Goal: Task Accomplishment & Management: Use online tool/utility

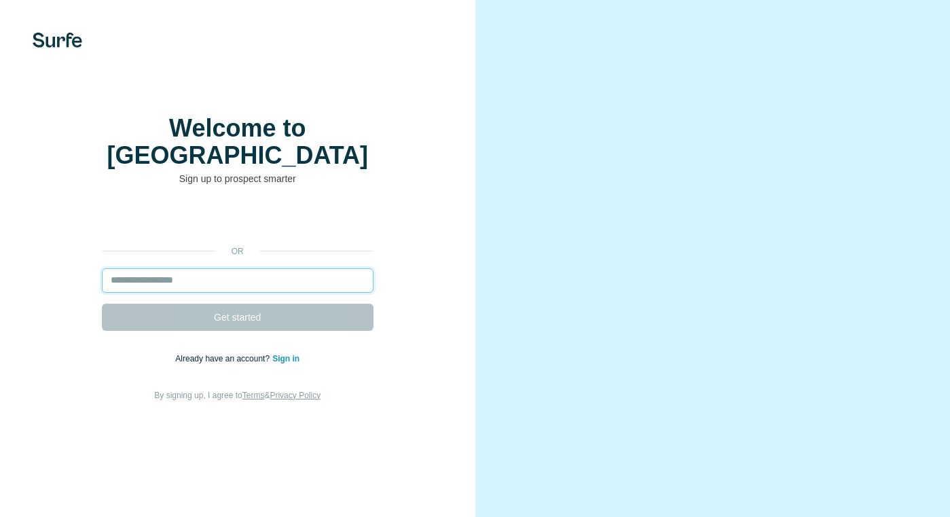
click at [239, 268] on input "email" at bounding box center [238, 280] width 272 height 24
drag, startPoint x: 265, startPoint y: 264, endPoint x: 254, endPoint y: 277, distance: 17.4
click at [264, 268] on input "email" at bounding box center [238, 280] width 272 height 24
paste input "**********"
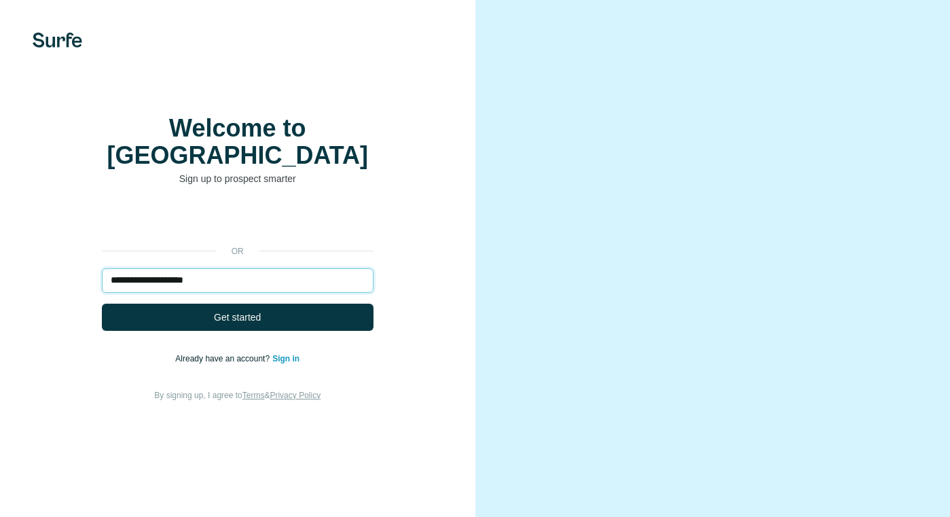
type input "**********"
click at [226, 310] on button "Get started" at bounding box center [238, 317] width 272 height 27
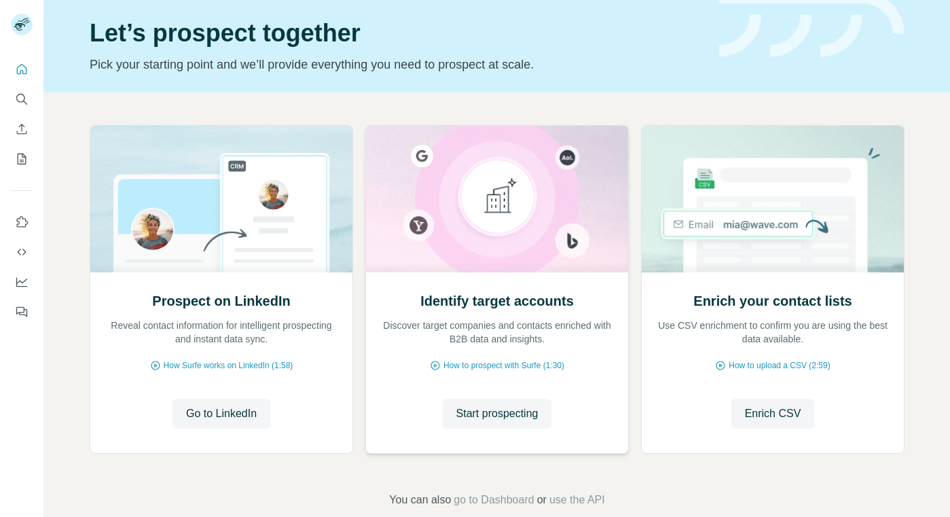
scroll to position [67, 0]
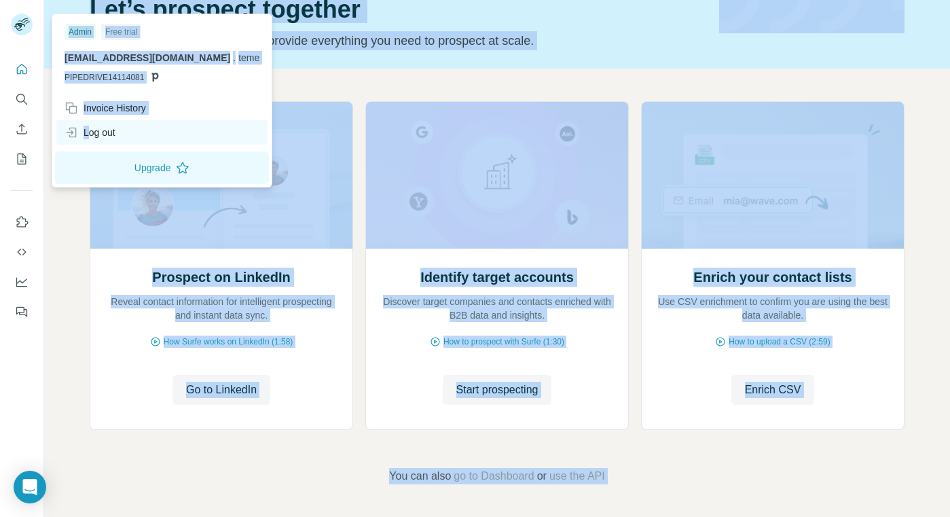
drag, startPoint x: 19, startPoint y: 28, endPoint x: 94, endPoint y: 130, distance: 126.8
click at [92, 134] on body "Quick start Let’s prospect together Pick your starting point and we’ll provide …" at bounding box center [475, 258] width 950 height 517
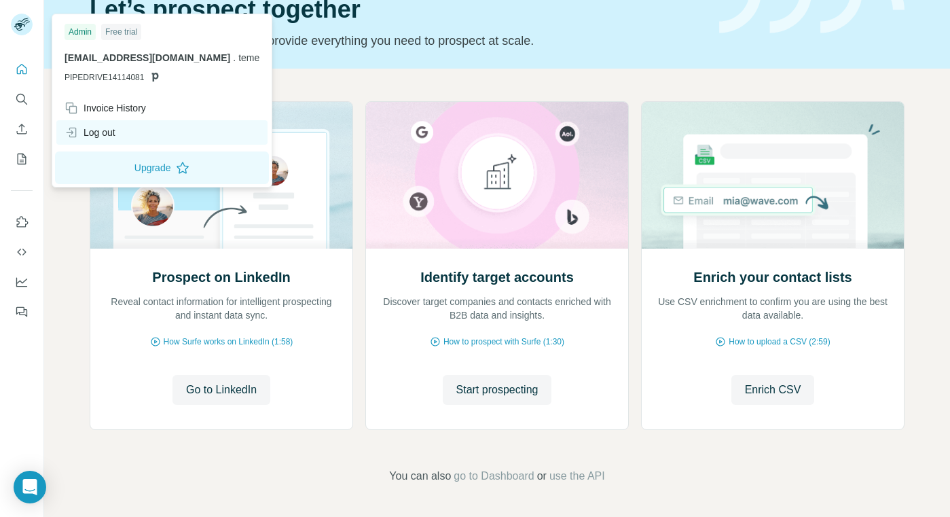
click at [96, 128] on div "Log out" at bounding box center [90, 133] width 51 height 14
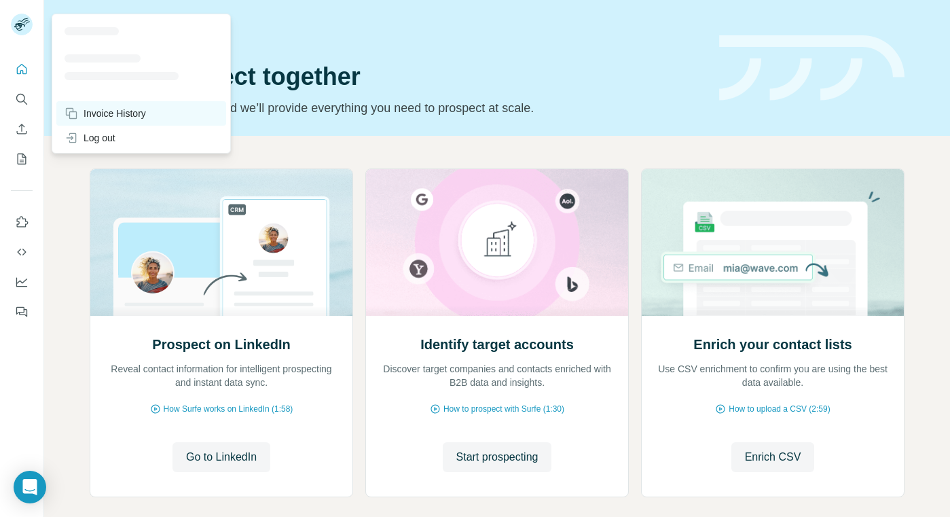
drag, startPoint x: 21, startPoint y: 32, endPoint x: 151, endPoint y: 125, distance: 159.7
click at [24, 32] on rect at bounding box center [22, 25] width 22 height 22
click at [109, 141] on div "Log out" at bounding box center [90, 138] width 51 height 14
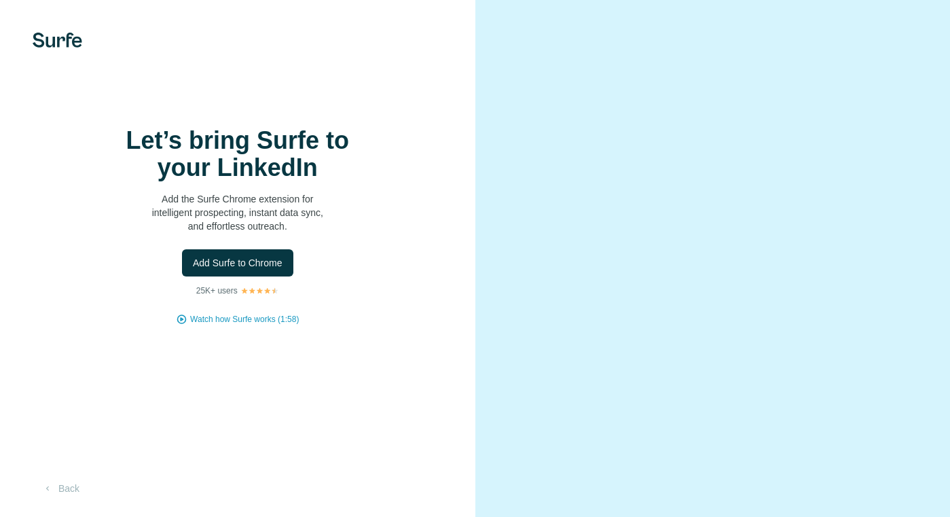
click at [266, 266] on span "Add Surfe to Chrome" at bounding box center [238, 263] width 90 height 14
click at [239, 265] on span "Add Surfe to Chrome" at bounding box center [238, 263] width 90 height 14
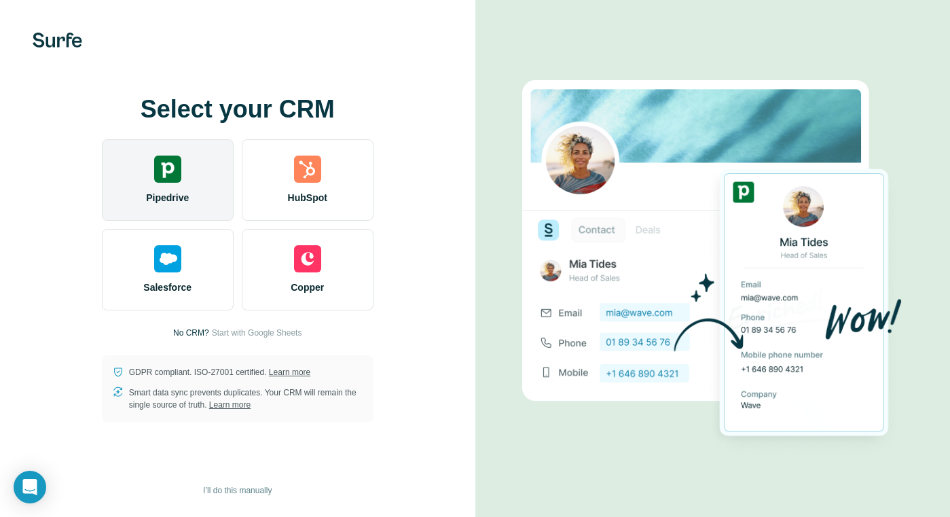
click at [200, 199] on div "Pipedrive" at bounding box center [168, 180] width 132 height 82
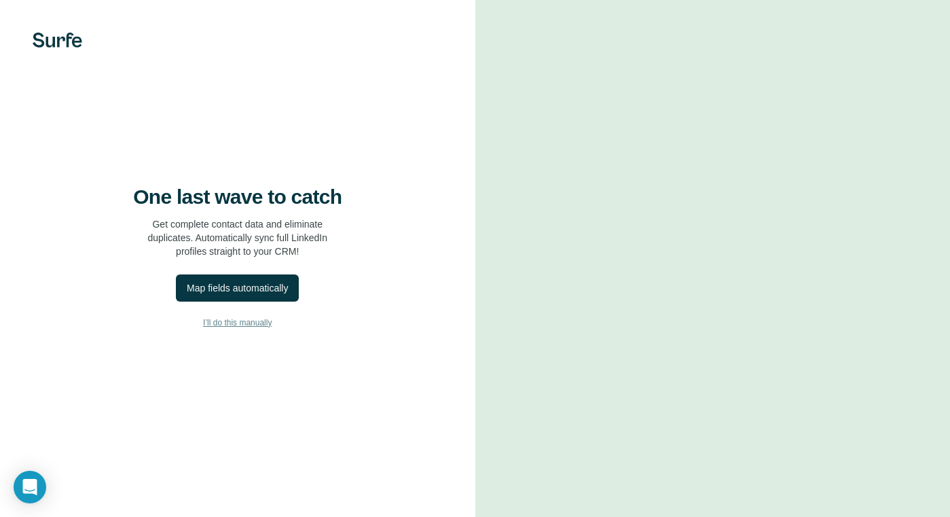
click at [243, 326] on span "I’ll do this manually" at bounding box center [237, 323] width 69 height 12
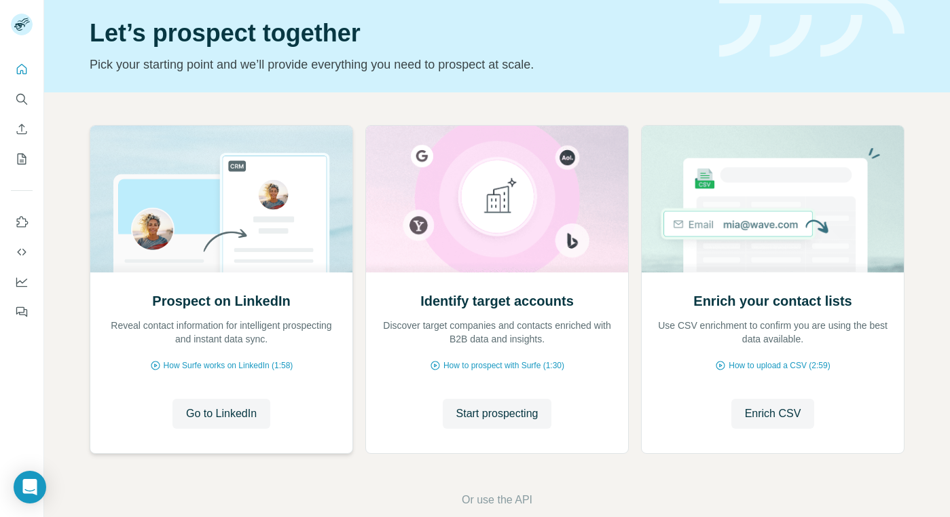
scroll to position [67, 0]
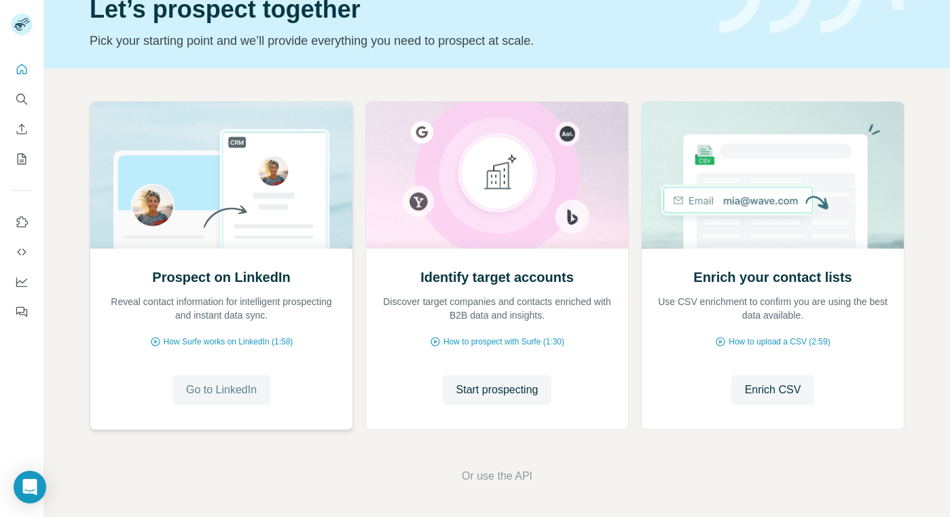
click at [263, 391] on button "Go to LinkedIn" at bounding box center [222, 390] width 98 height 30
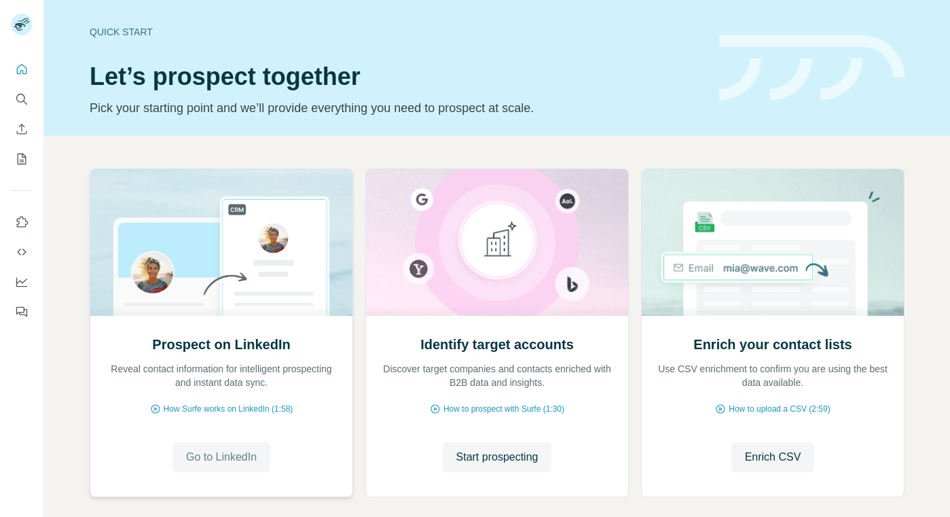
click at [228, 455] on span "Go to LinkedIn" at bounding box center [221, 457] width 71 height 16
click at [20, 223] on icon "Use Surfe on LinkedIn" at bounding box center [22, 222] width 14 height 14
click at [25, 102] on icon "Search" at bounding box center [22, 99] width 14 height 14
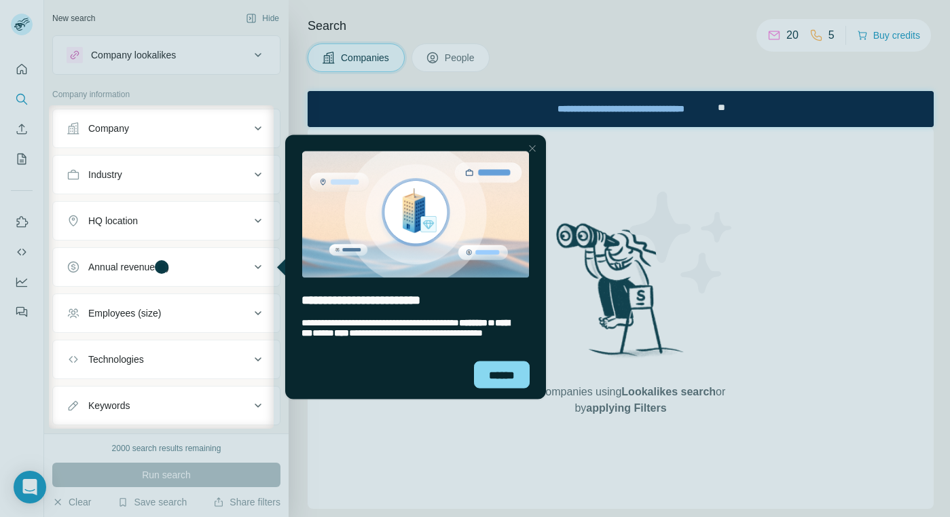
click at [529, 147] on div at bounding box center [532, 148] width 16 height 16
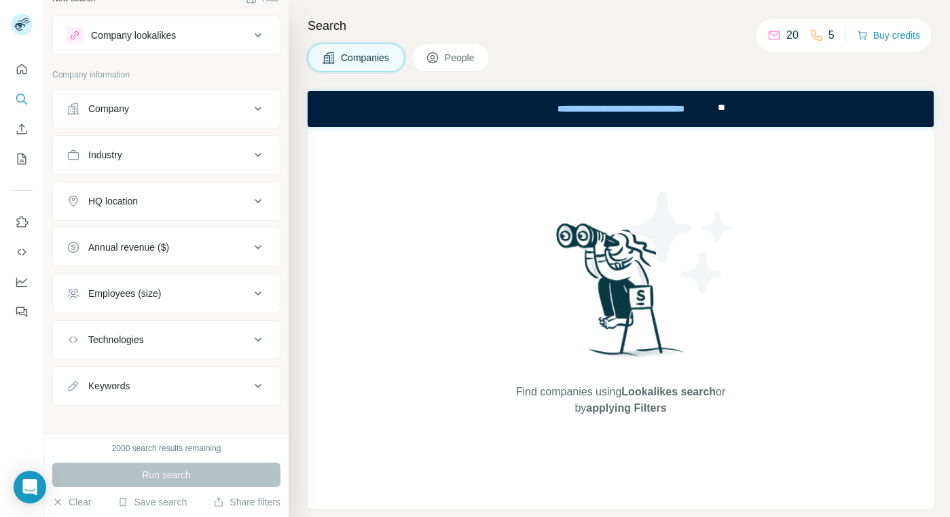
scroll to position [30, 0]
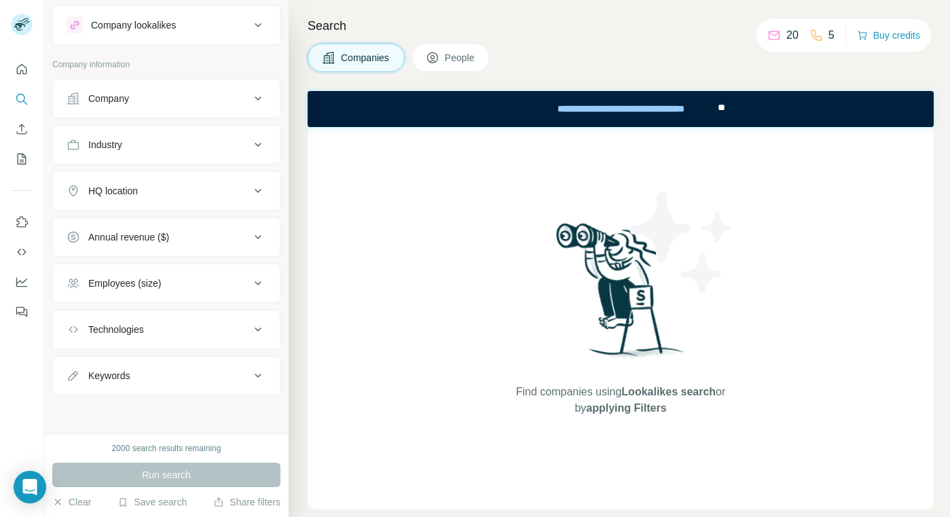
click at [446, 61] on button "People" at bounding box center [451, 57] width 79 height 29
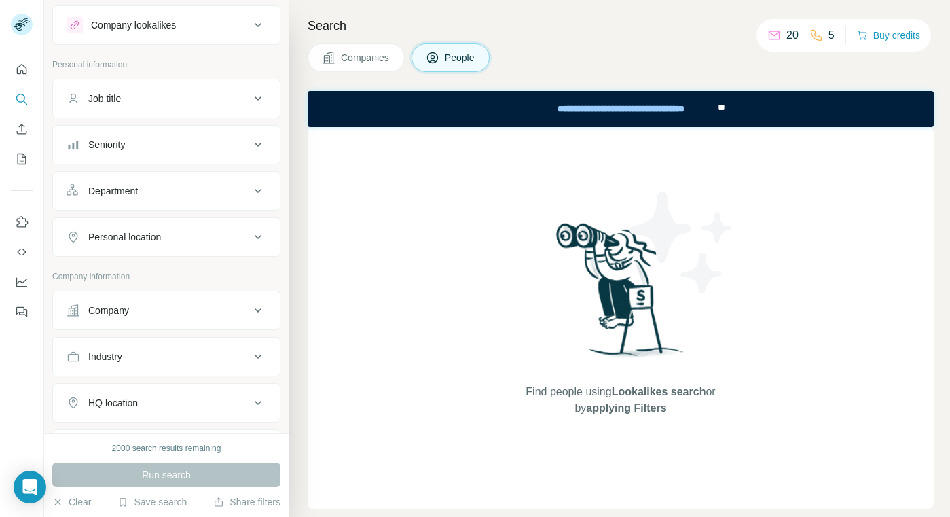
scroll to position [0, 0]
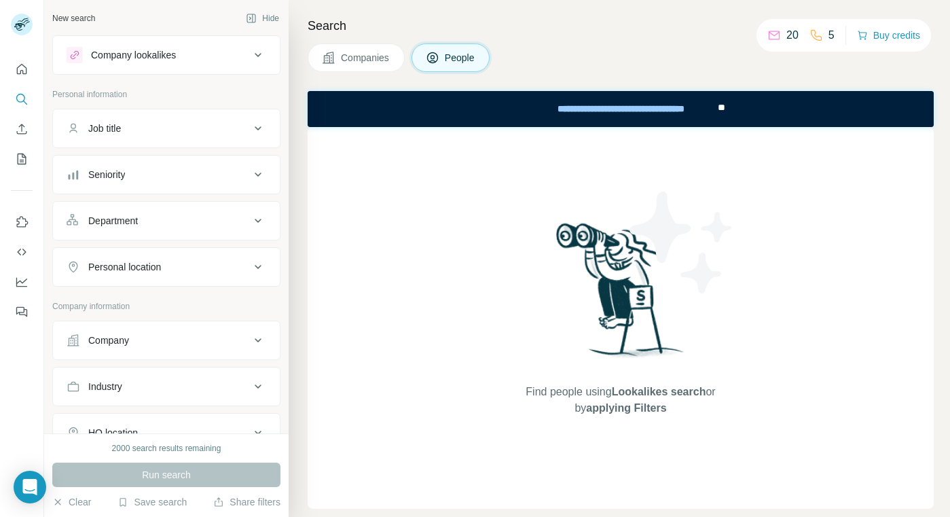
click at [132, 139] on button "Job title" at bounding box center [166, 128] width 227 height 33
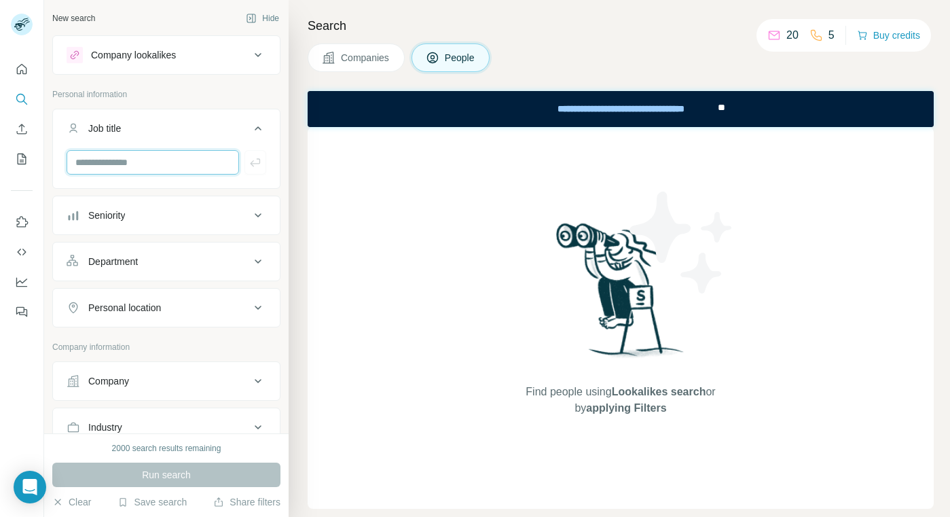
click at [113, 160] on input "text" at bounding box center [153, 162] width 173 height 24
drag, startPoint x: 149, startPoint y: 257, endPoint x: 142, endPoint y: 278, distance: 22.3
click at [149, 259] on div "Department" at bounding box center [158, 262] width 183 height 14
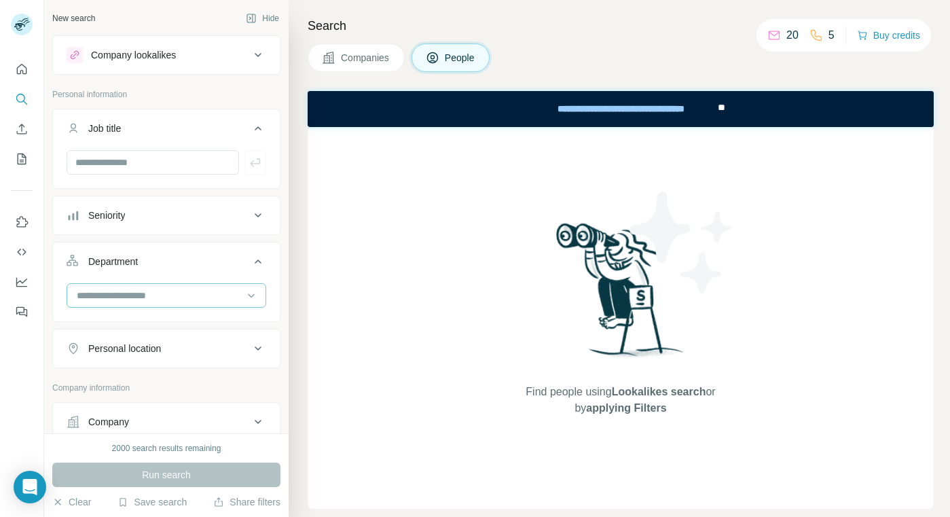
click at [132, 298] on input at bounding box center [159, 295] width 168 height 15
type input "*"
click at [158, 254] on button "Department" at bounding box center [166, 264] width 227 height 38
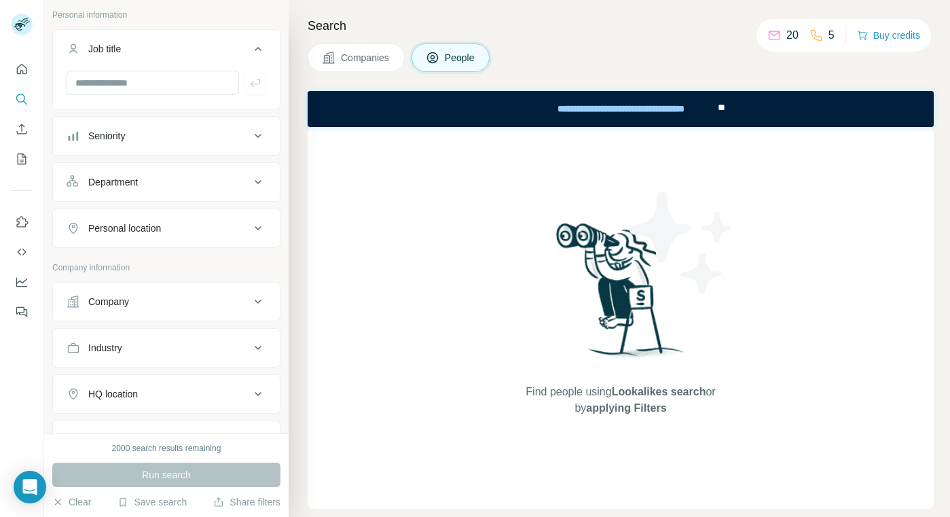
scroll to position [136, 0]
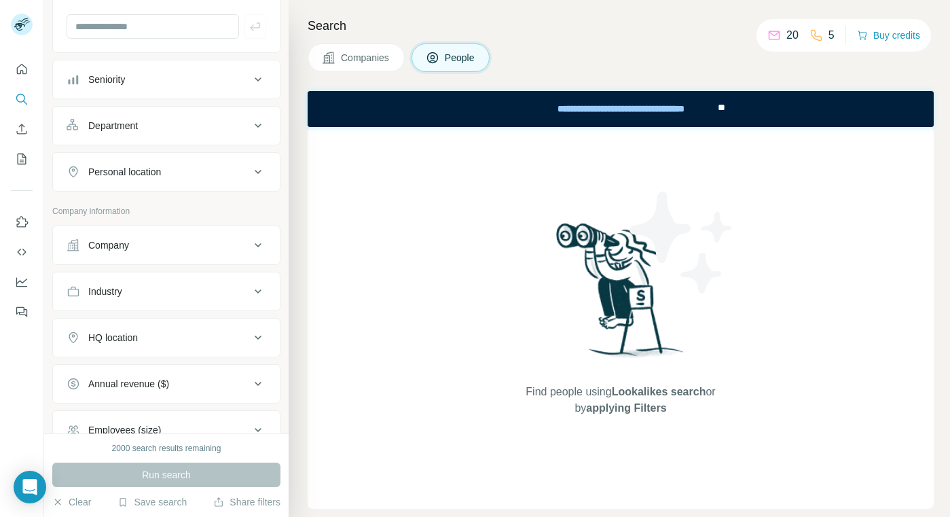
click at [120, 185] on button "Personal location" at bounding box center [166, 172] width 227 height 33
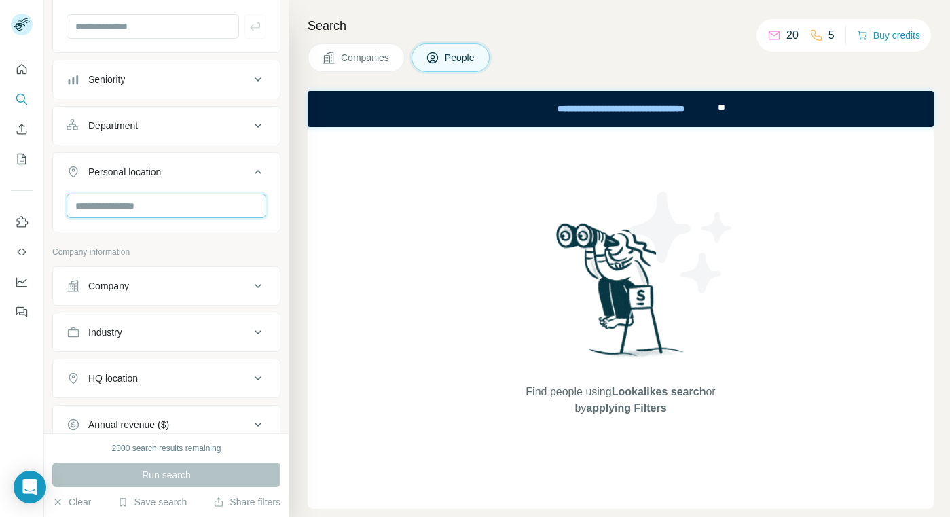
click at [120, 213] on input "text" at bounding box center [167, 206] width 200 height 24
type input "*******"
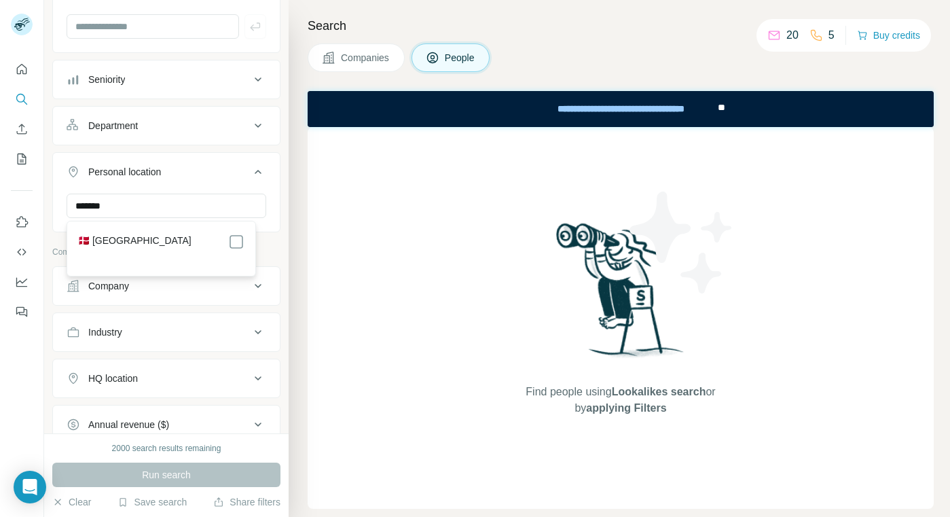
click at [245, 239] on div "🇩🇰 [GEOGRAPHIC_DATA]" at bounding box center [161, 248] width 183 height 49
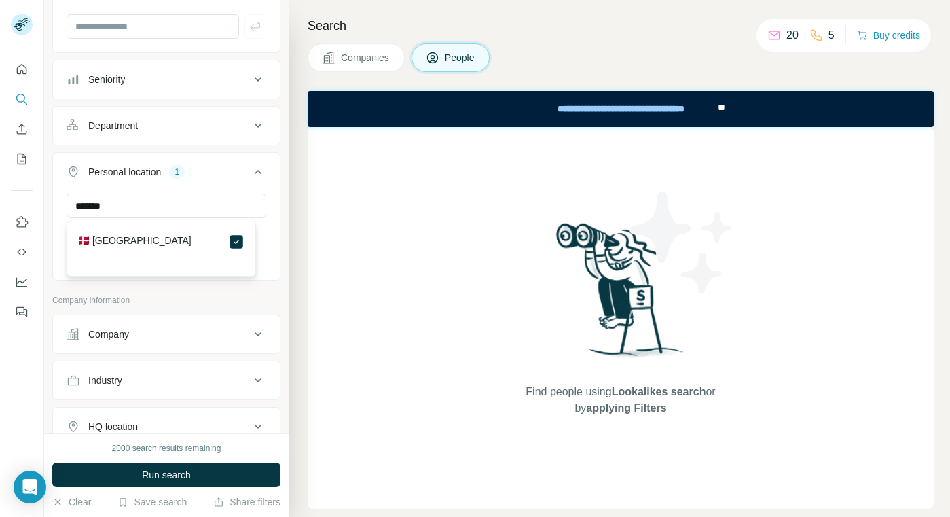
click at [176, 164] on button "Personal location 1" at bounding box center [166, 175] width 227 height 38
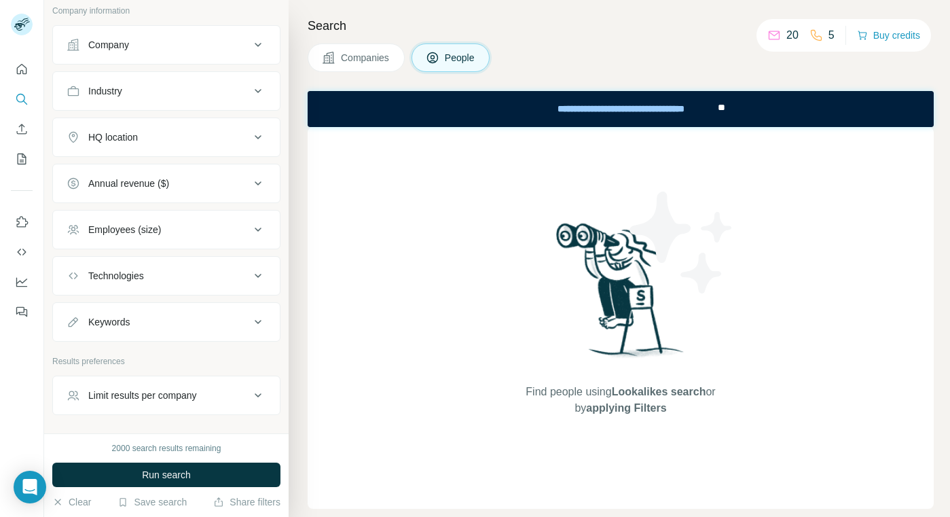
scroll to position [312, 0]
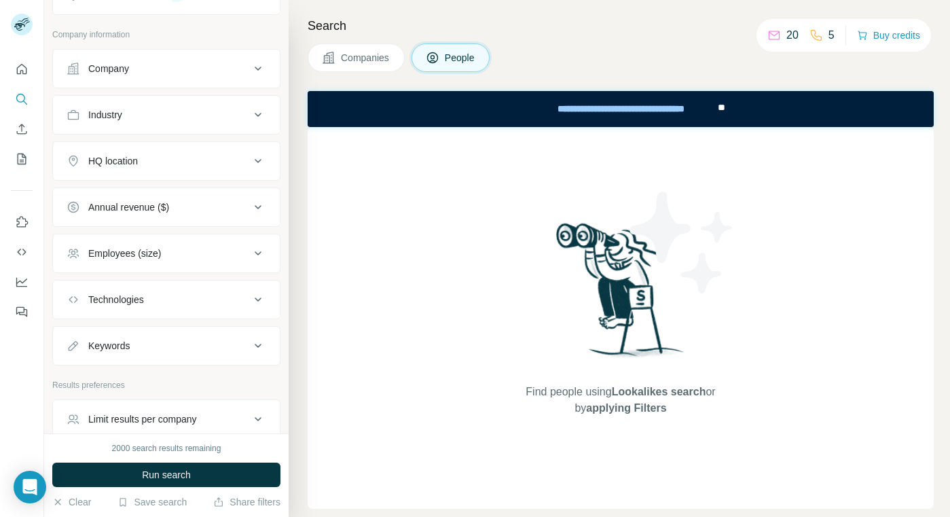
click at [122, 116] on div "Industry" at bounding box center [105, 115] width 34 height 14
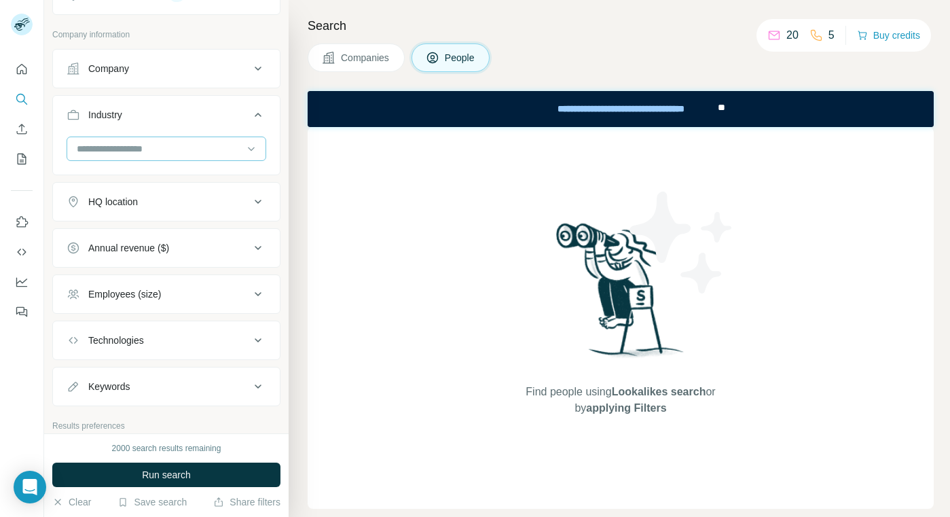
click at [145, 149] on input at bounding box center [159, 148] width 168 height 15
click at [137, 145] on input at bounding box center [159, 148] width 168 height 15
click at [151, 146] on input at bounding box center [159, 148] width 168 height 15
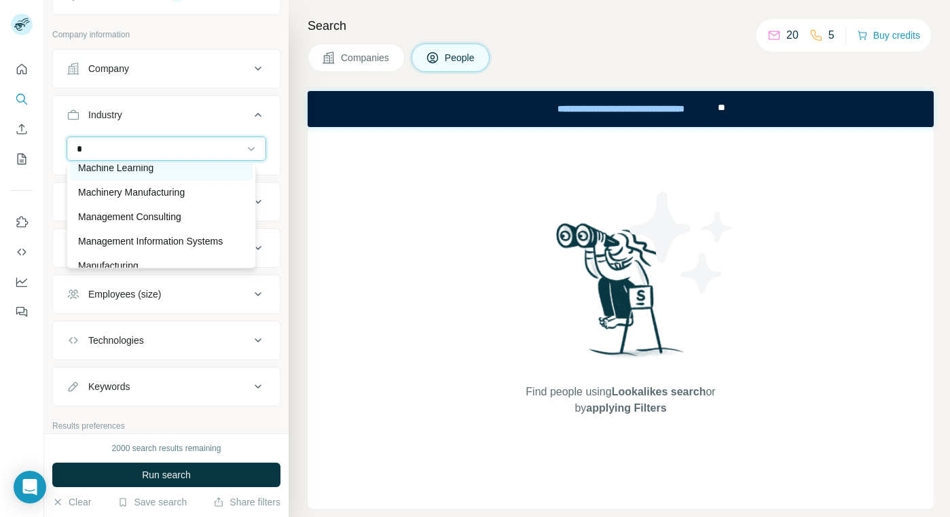
scroll to position [3228, 0]
type input "*"
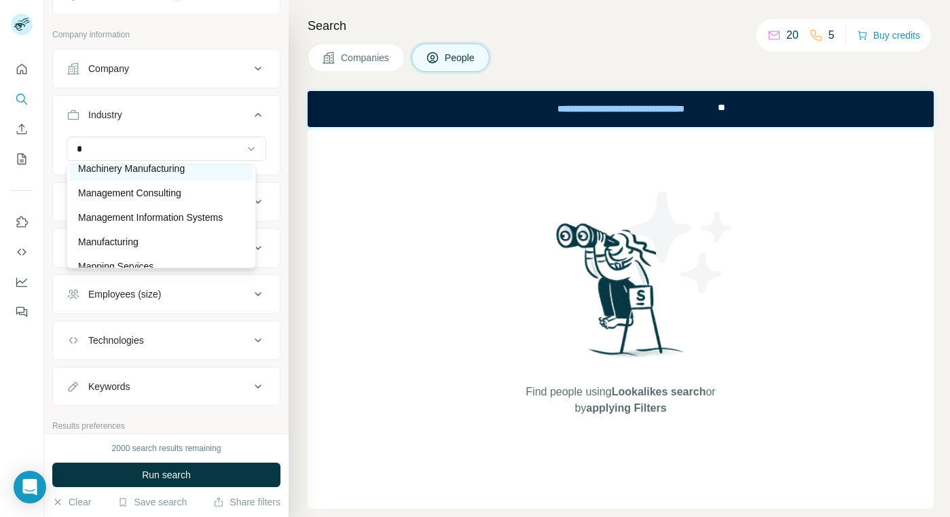
click at [162, 175] on p "Machinery Manufacturing" at bounding box center [131, 169] width 107 height 14
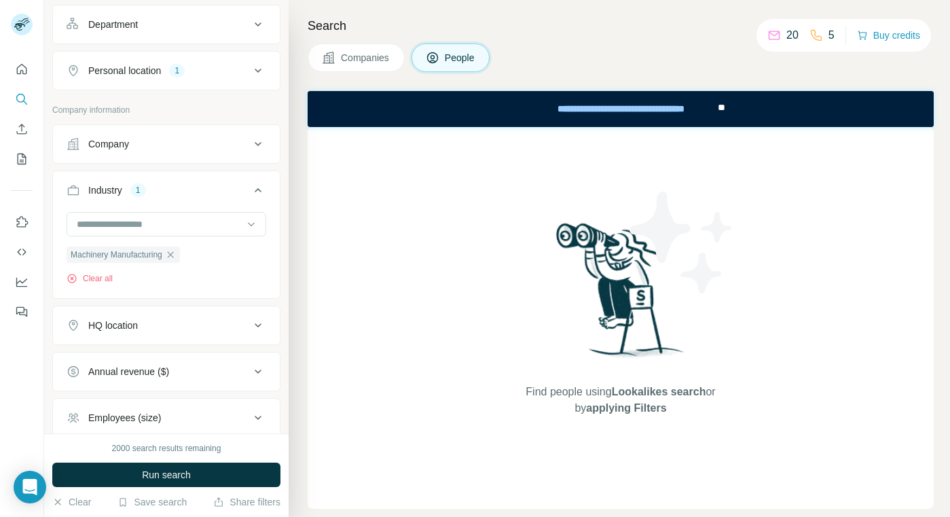
scroll to position [41, 0]
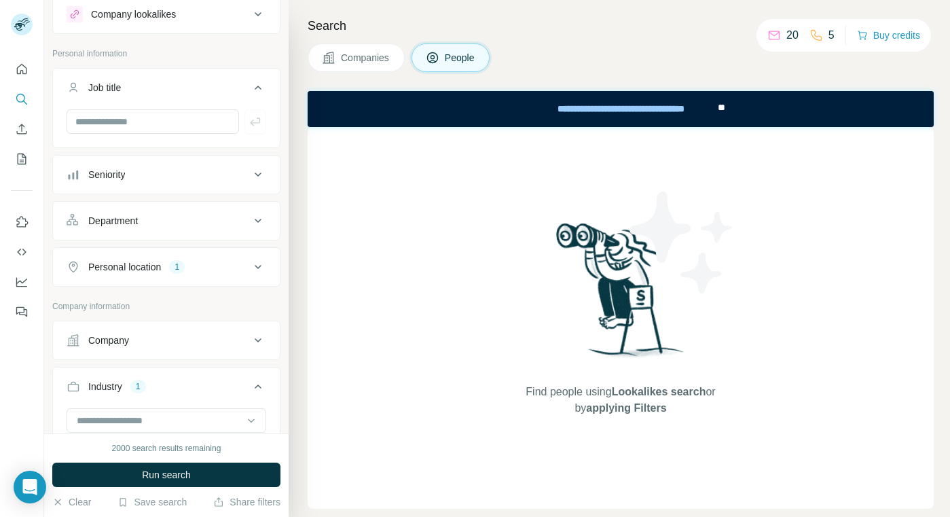
click at [167, 468] on button "Run search" at bounding box center [166, 475] width 228 height 24
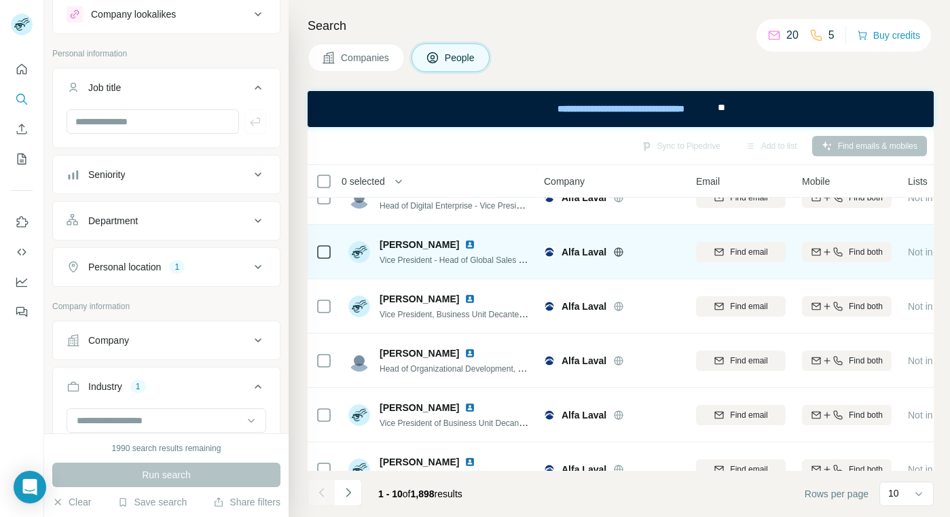
scroll to position [68, 0]
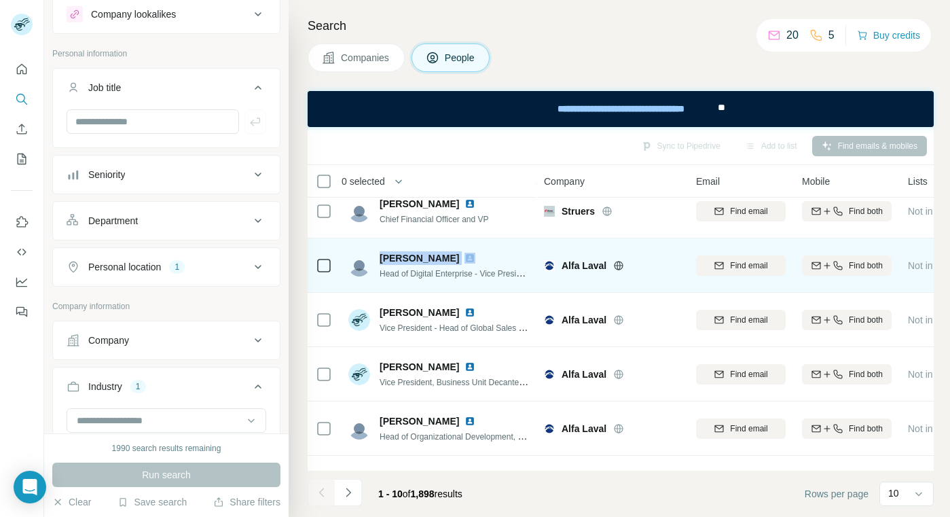
drag, startPoint x: 379, startPoint y: 261, endPoint x: 444, endPoint y: 257, distance: 65.3
click at [444, 257] on div "[PERSON_NAME] Head of Digital Enterprise - Vice President Business Unit Decanter" at bounding box center [438, 265] width 181 height 29
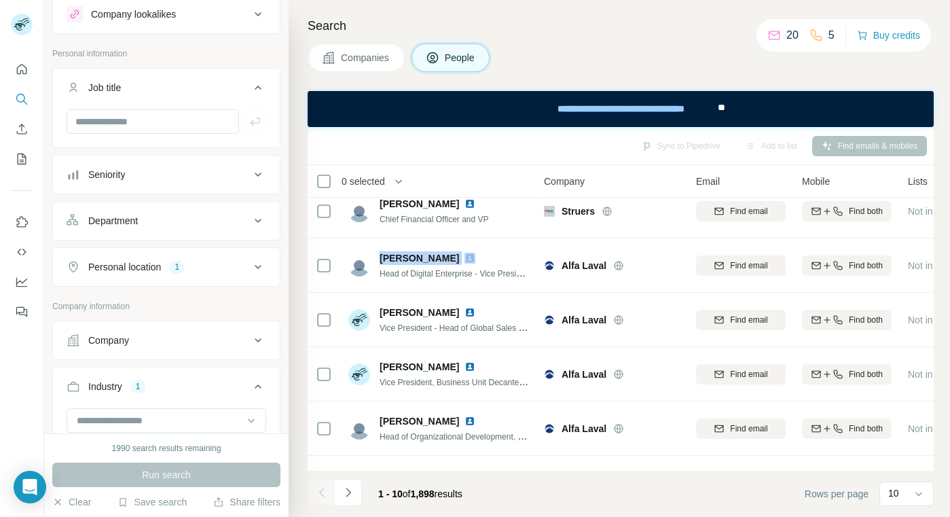
click at [609, 7] on div "Search Companies People Sync to Pipedrive Add to list Find emails & mobiles 0 s…" at bounding box center [620, 258] width 662 height 517
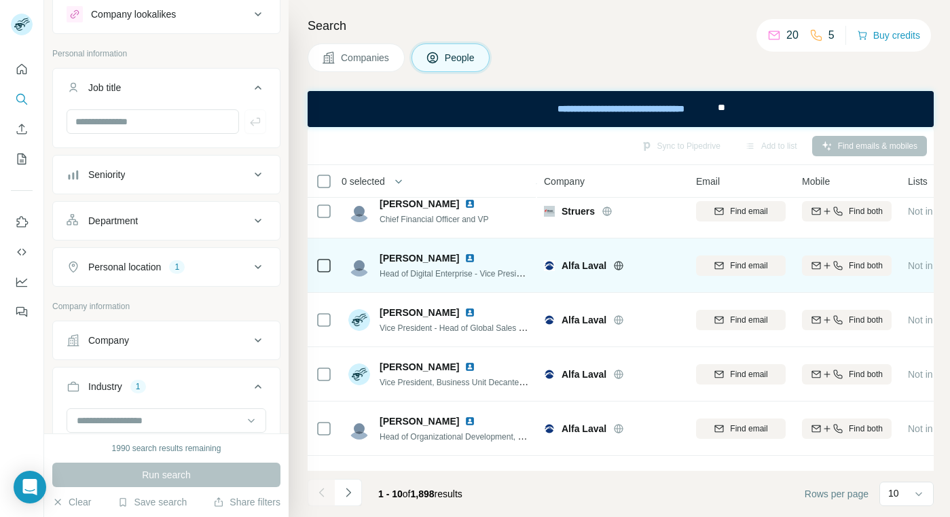
click at [465, 259] on img at bounding box center [470, 258] width 11 height 11
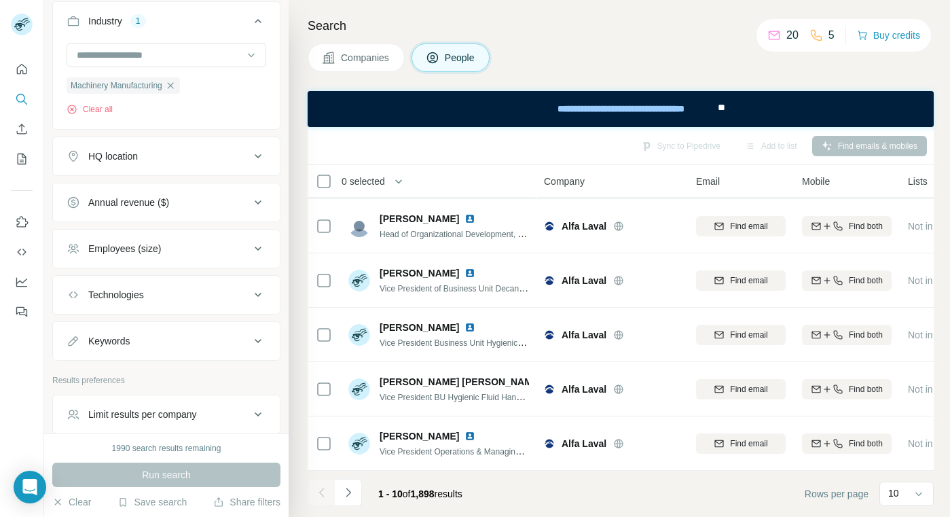
scroll to position [408, 0]
click at [170, 336] on div "Keywords" at bounding box center [158, 340] width 183 height 14
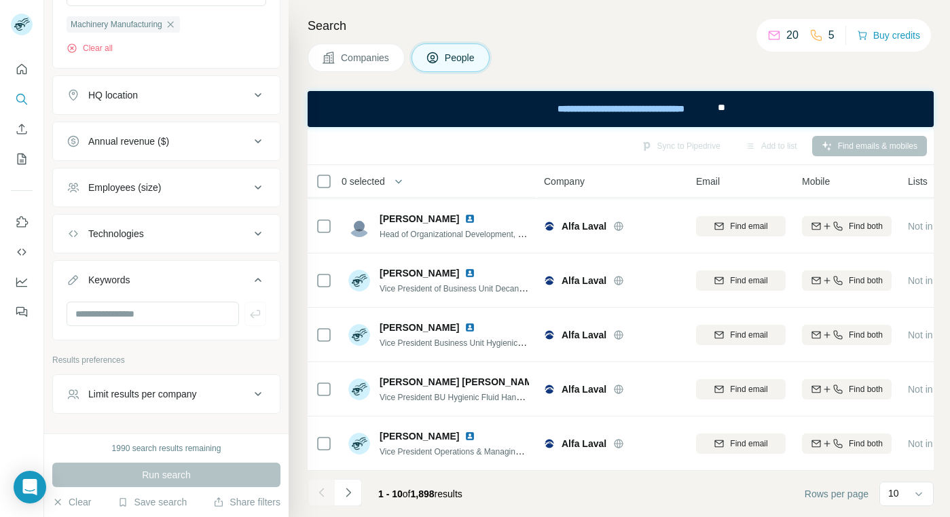
scroll to position [511, 0]
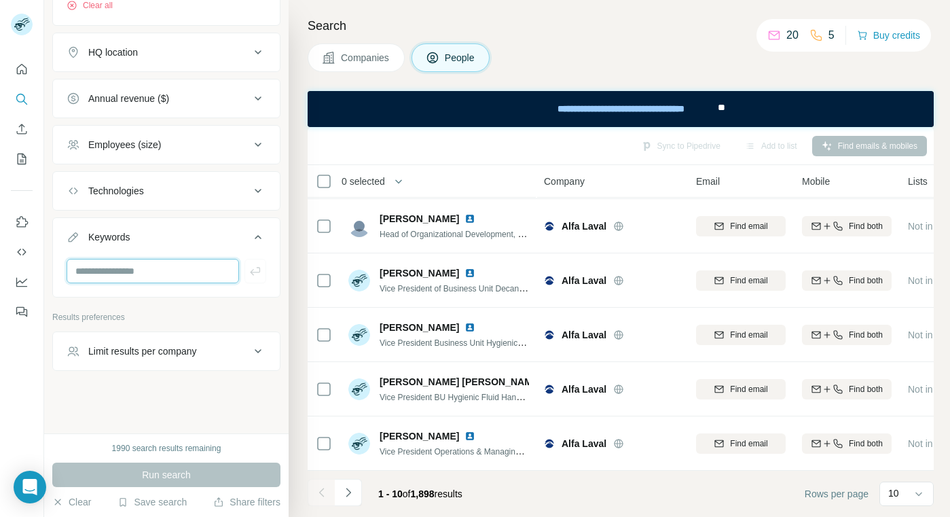
drag, startPoint x: 129, startPoint y: 269, endPoint x: 122, endPoint y: 270, distance: 7.6
click at [129, 270] on input "text" at bounding box center [153, 271] width 173 height 24
type input "*****"
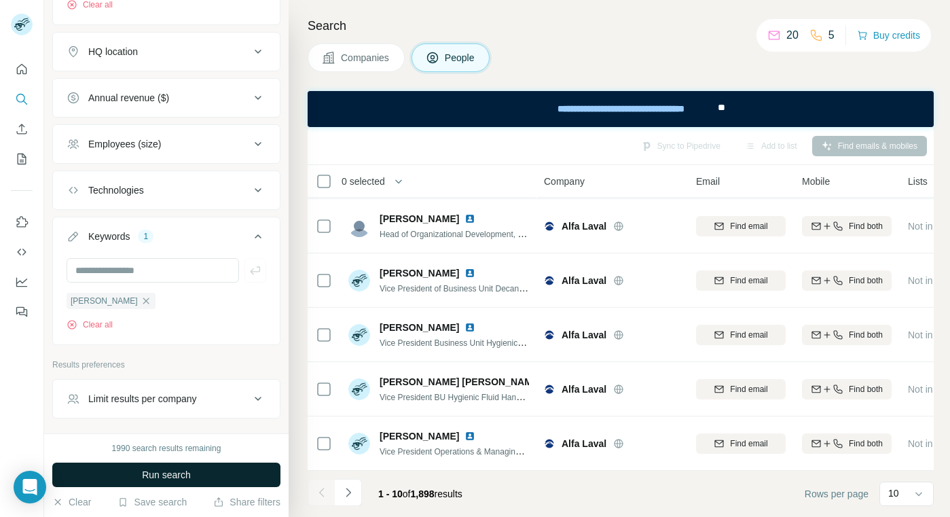
click at [177, 472] on span "Run search" at bounding box center [166, 475] width 49 height 14
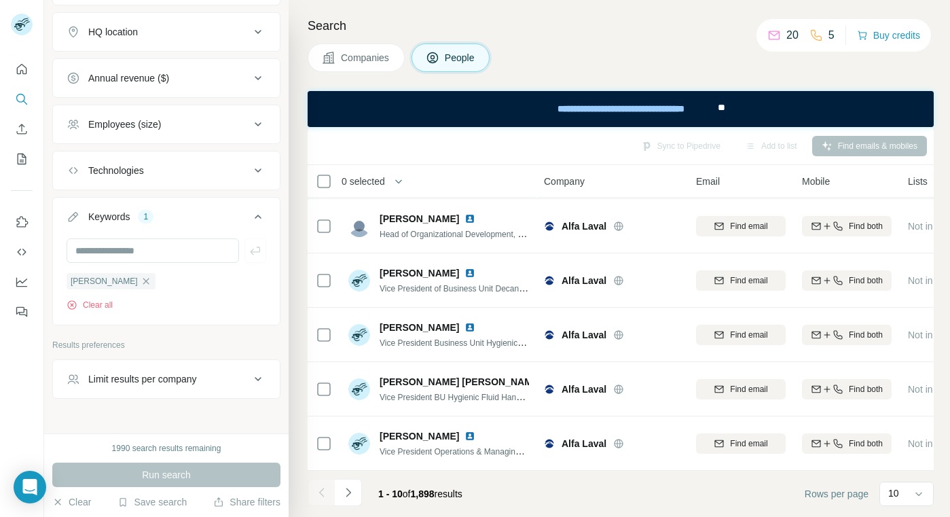
scroll to position [492, 0]
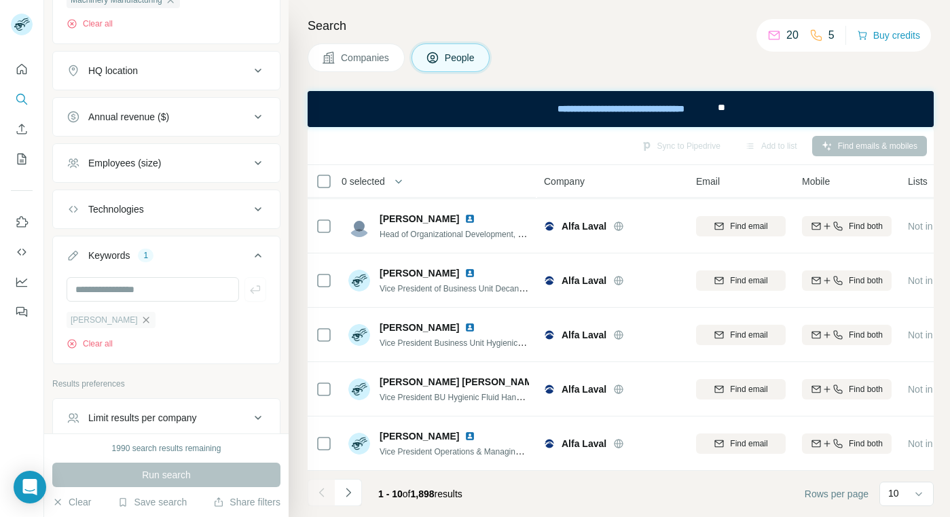
click at [141, 319] on icon "button" at bounding box center [146, 319] width 11 height 11
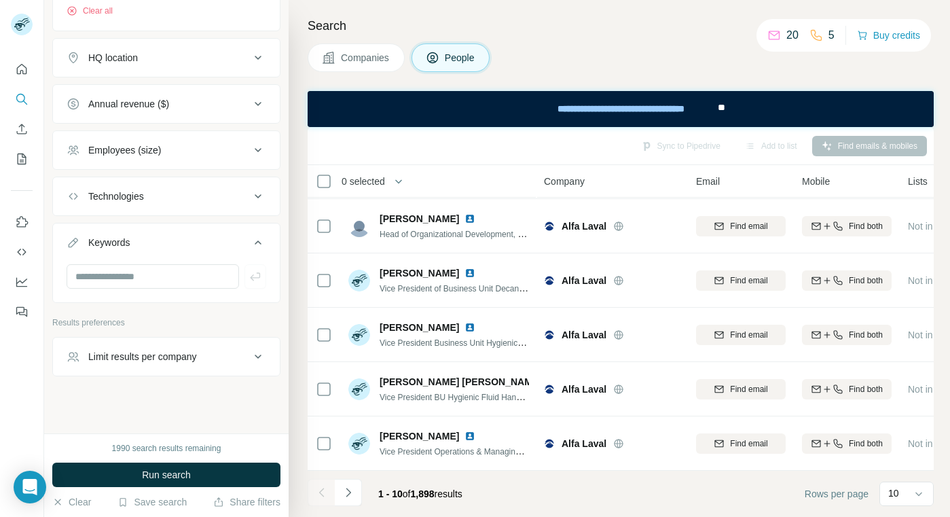
scroll to position [511, 0]
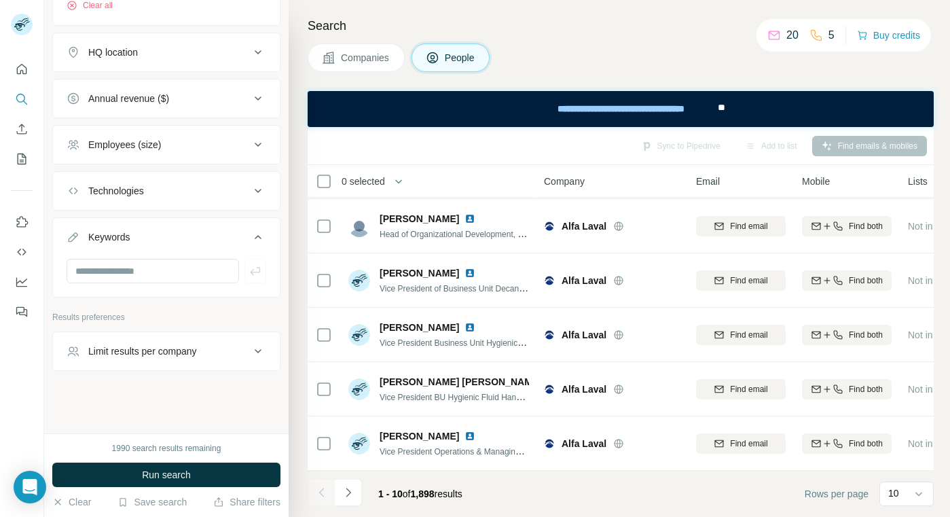
click at [189, 355] on div "Limit results per company" at bounding box center [142, 351] width 109 height 14
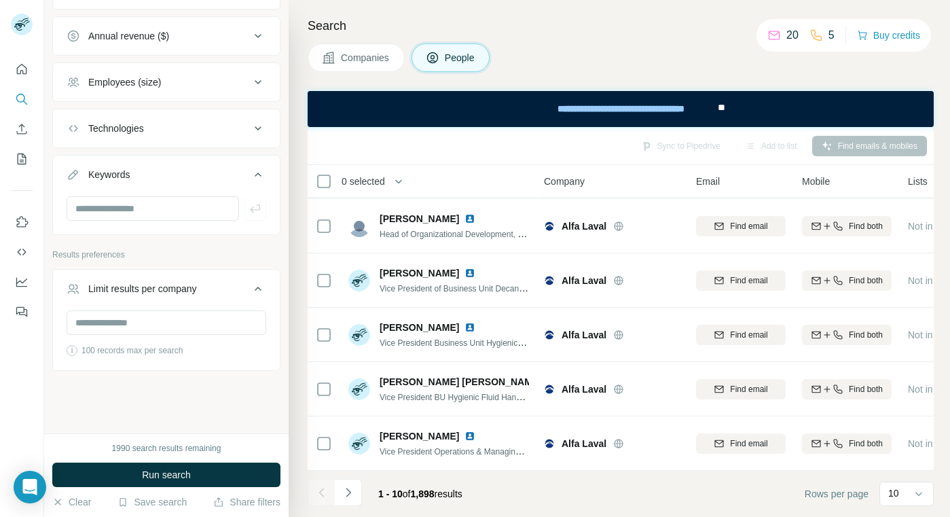
click at [197, 287] on div "Limit results per company" at bounding box center [142, 289] width 109 height 14
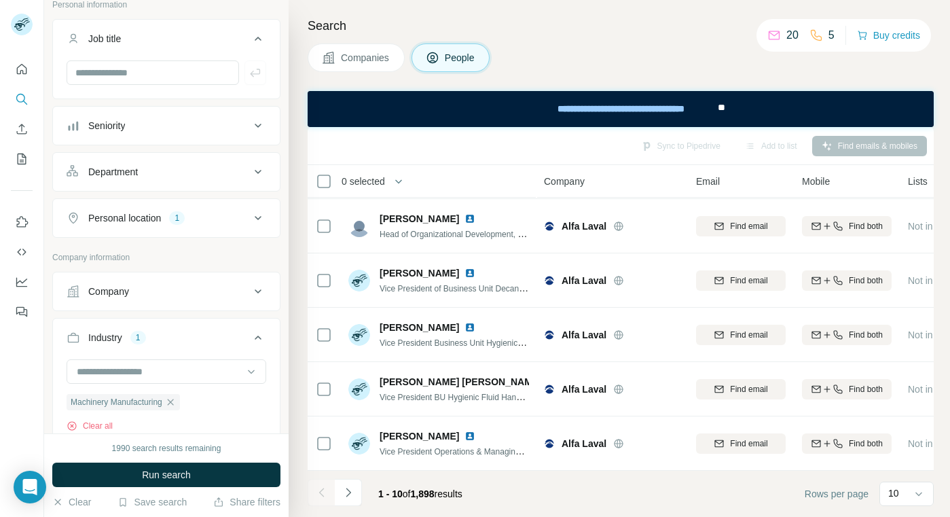
scroll to position [204, 0]
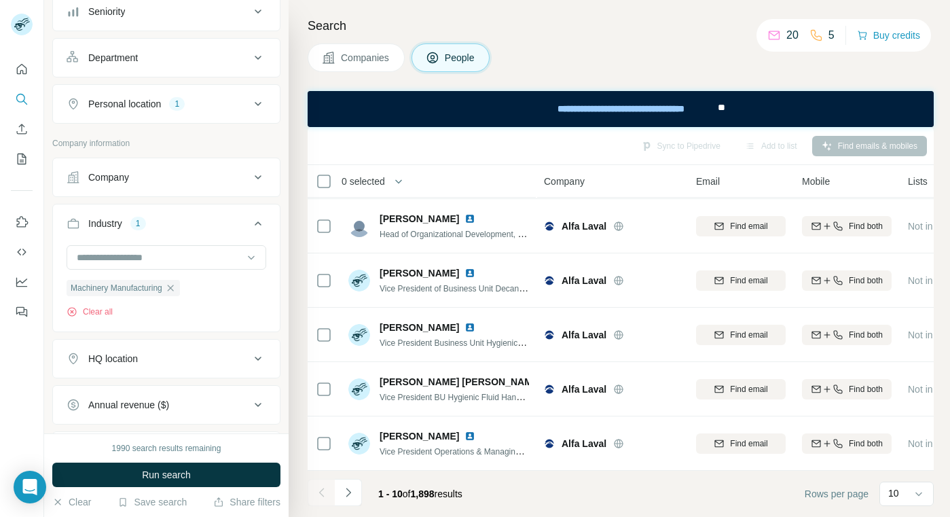
click at [355, 496] on button "Navigate to next page" at bounding box center [348, 492] width 27 height 27
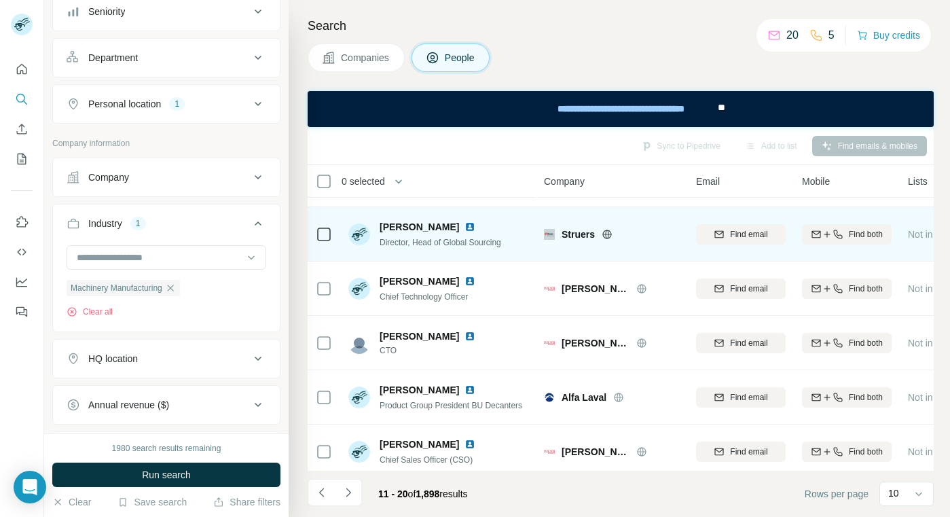
scroll to position [0, 0]
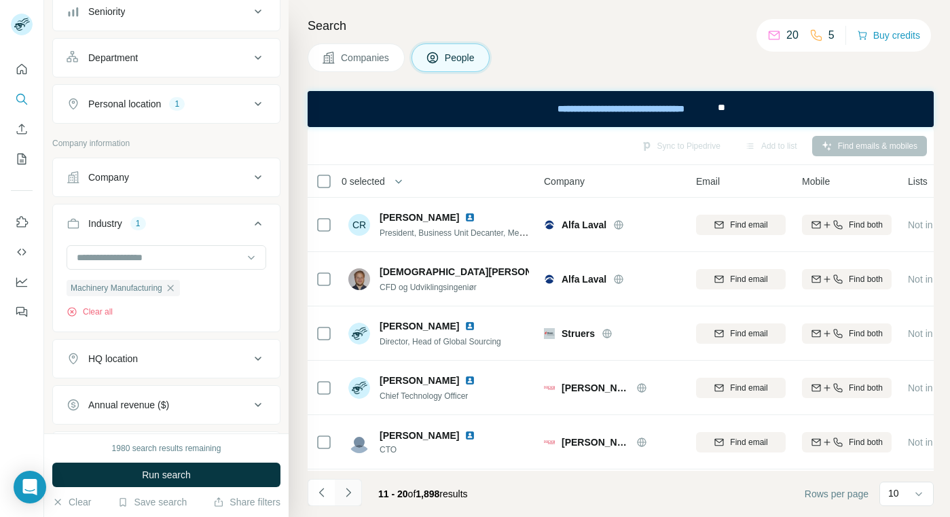
click at [355, 492] on icon "Navigate to next page" at bounding box center [349, 493] width 14 height 14
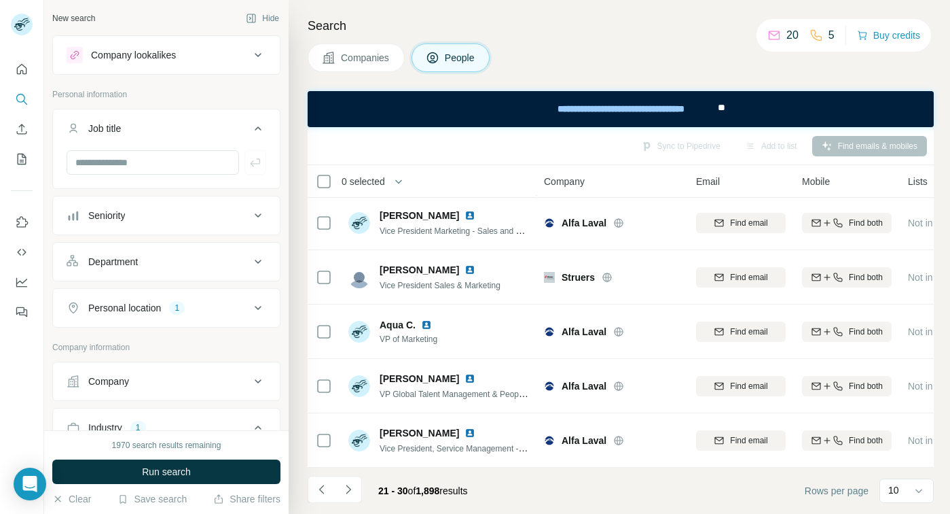
click at [165, 125] on div "Job title" at bounding box center [158, 129] width 183 height 14
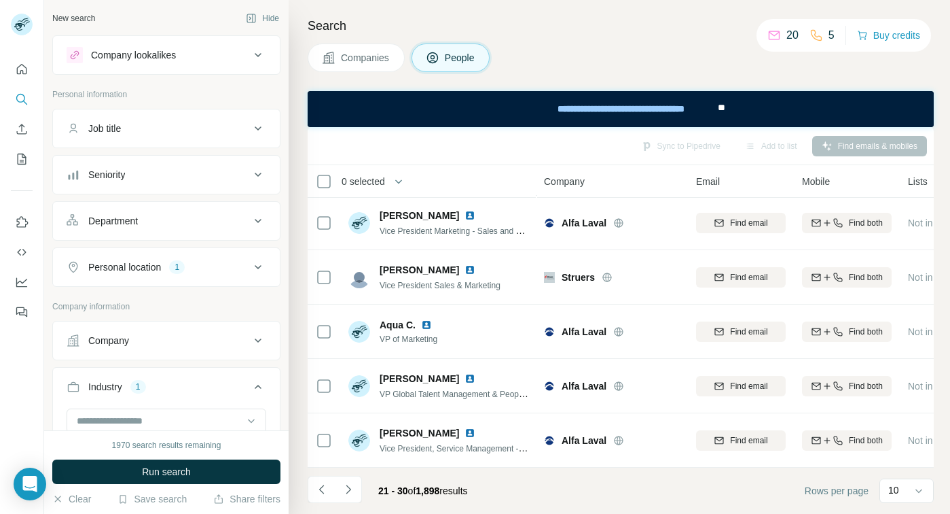
drag, startPoint x: 167, startPoint y: 125, endPoint x: 167, endPoint y: 140, distance: 14.9
click at [167, 126] on div "Job title" at bounding box center [158, 129] width 183 height 14
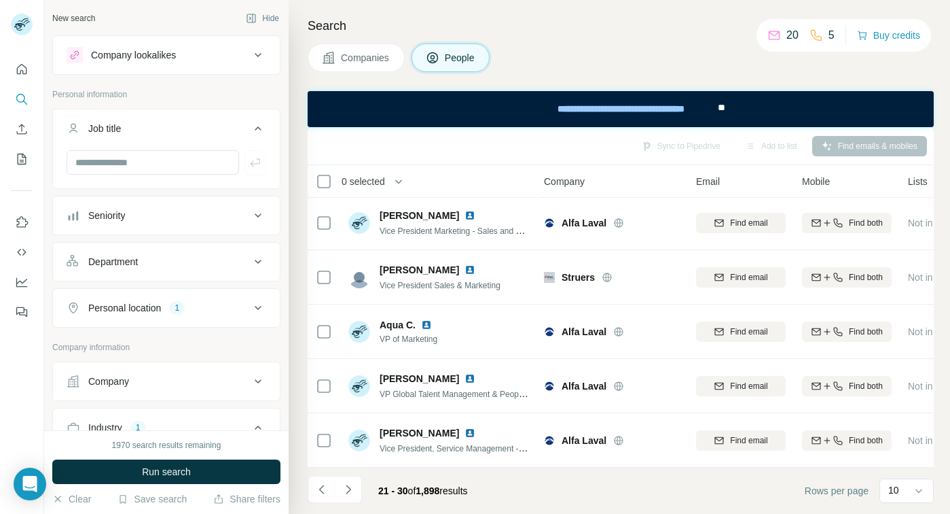
click at [143, 226] on button "Seniority" at bounding box center [166, 215] width 227 height 33
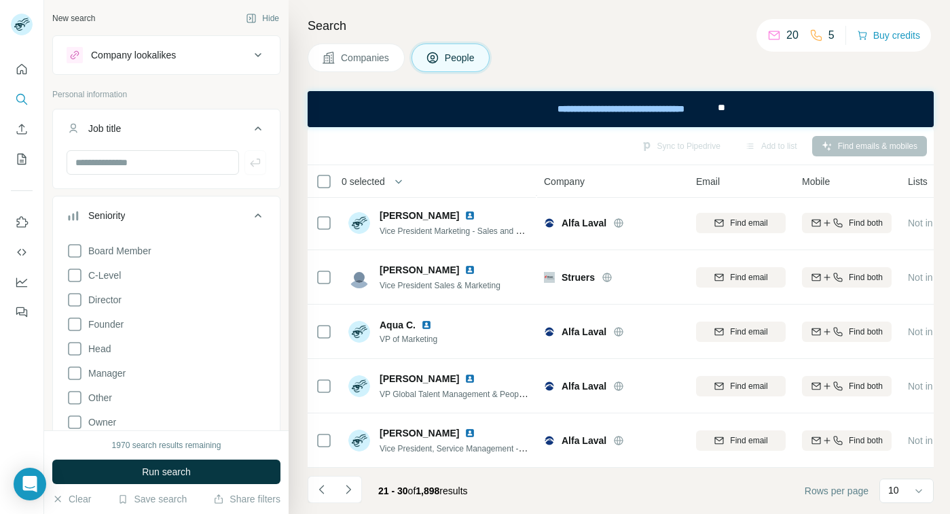
click at [145, 224] on button "Seniority" at bounding box center [166, 218] width 227 height 38
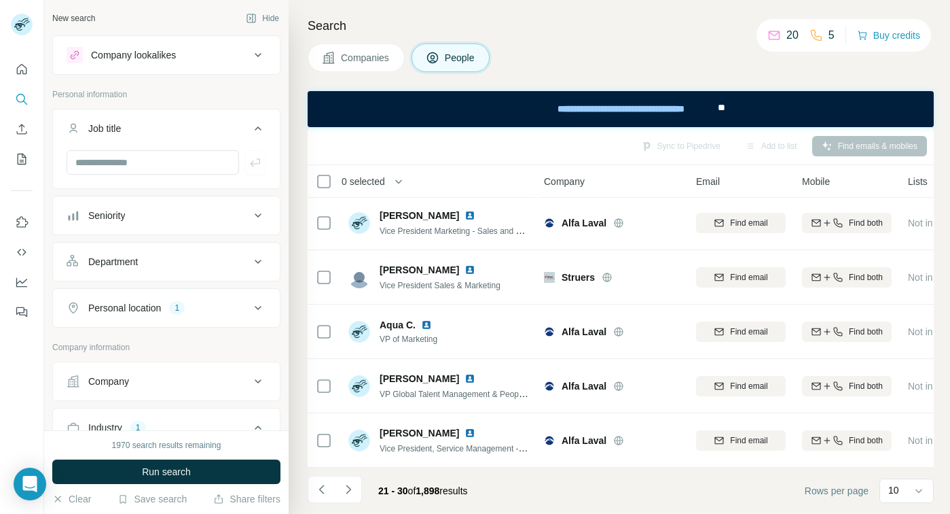
click at [141, 268] on button "Department" at bounding box center [166, 261] width 227 height 33
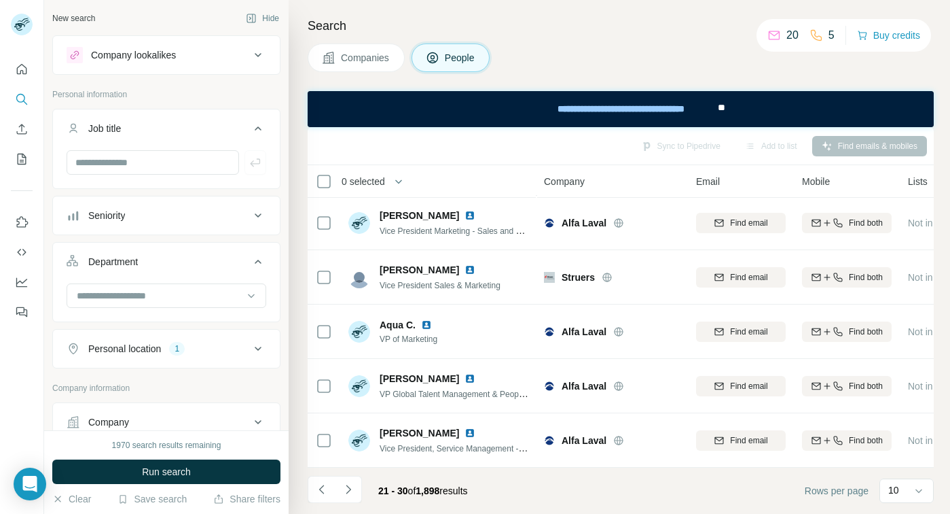
click at [142, 268] on button "Department" at bounding box center [166, 264] width 227 height 38
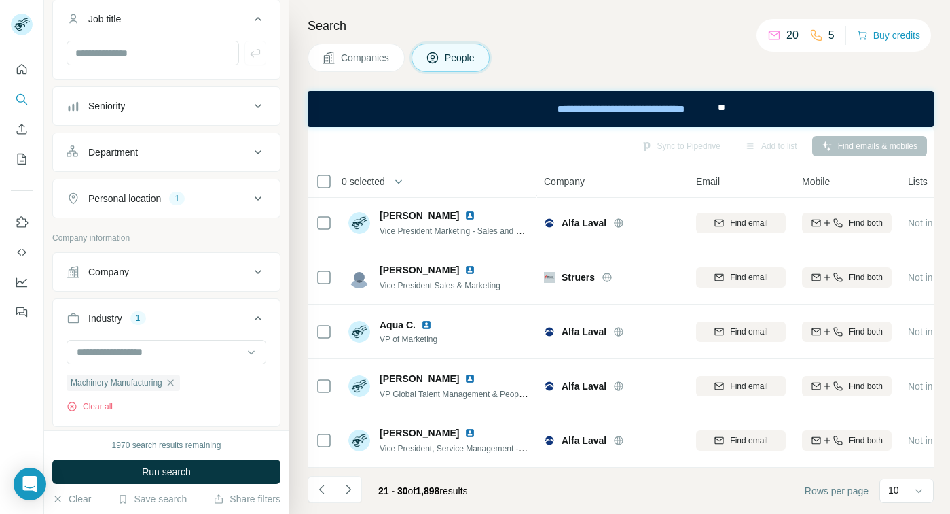
scroll to position [136, 0]
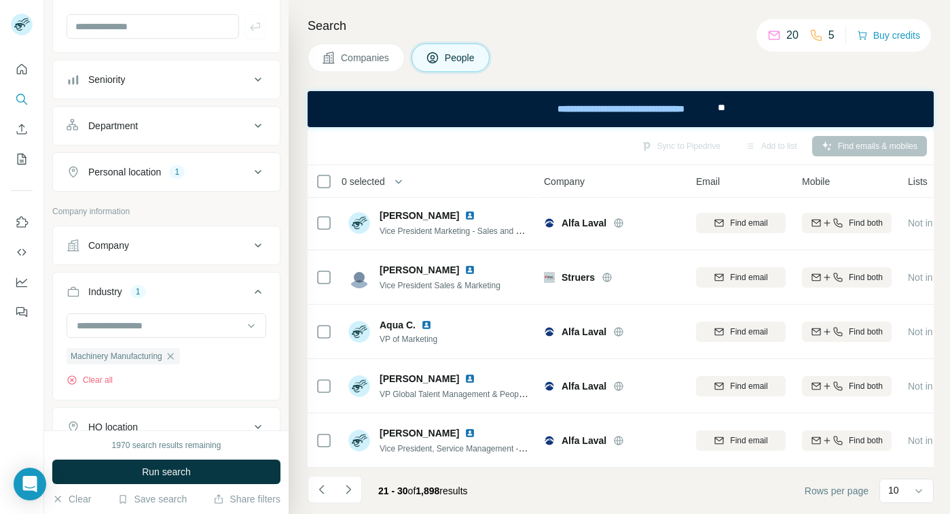
click at [189, 177] on div "Personal location 1" at bounding box center [158, 172] width 183 height 14
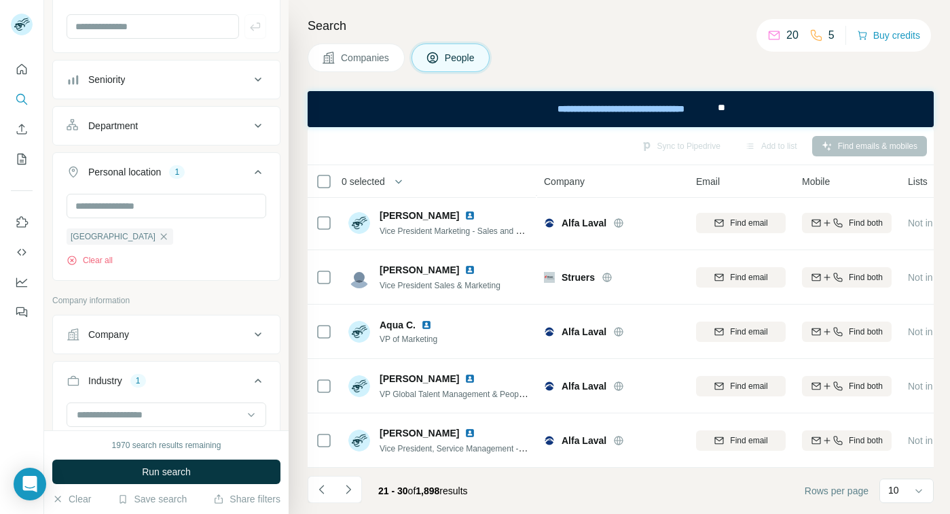
click at [190, 177] on div "Personal location 1" at bounding box center [158, 172] width 183 height 14
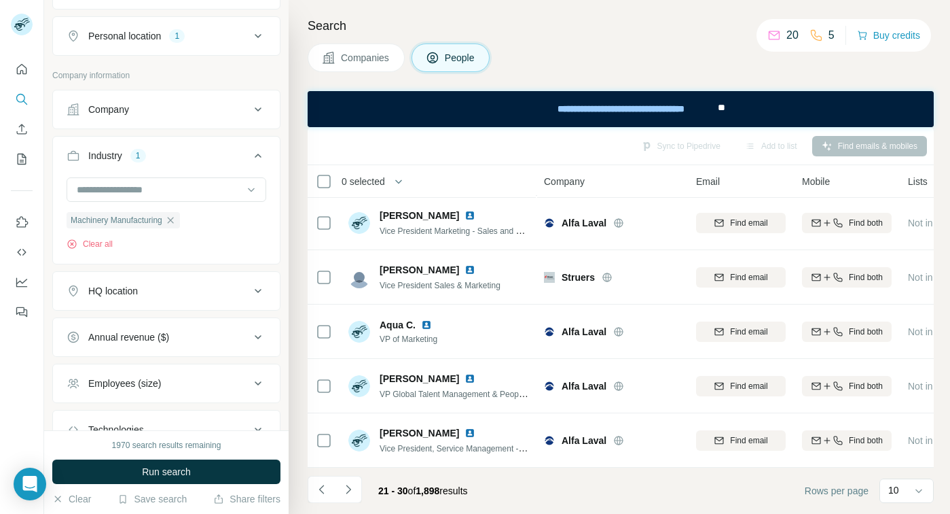
scroll to position [408, 0]
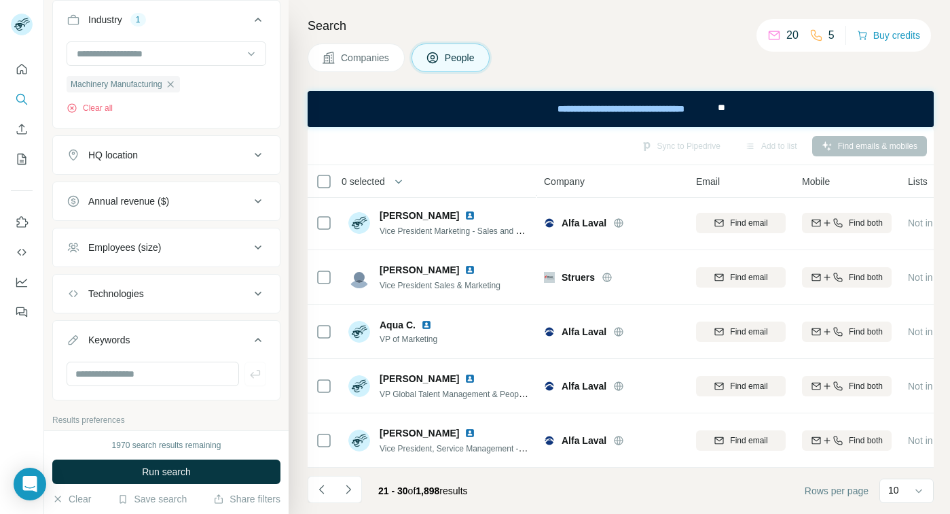
click at [185, 202] on div "Annual revenue ($)" at bounding box center [158, 201] width 183 height 14
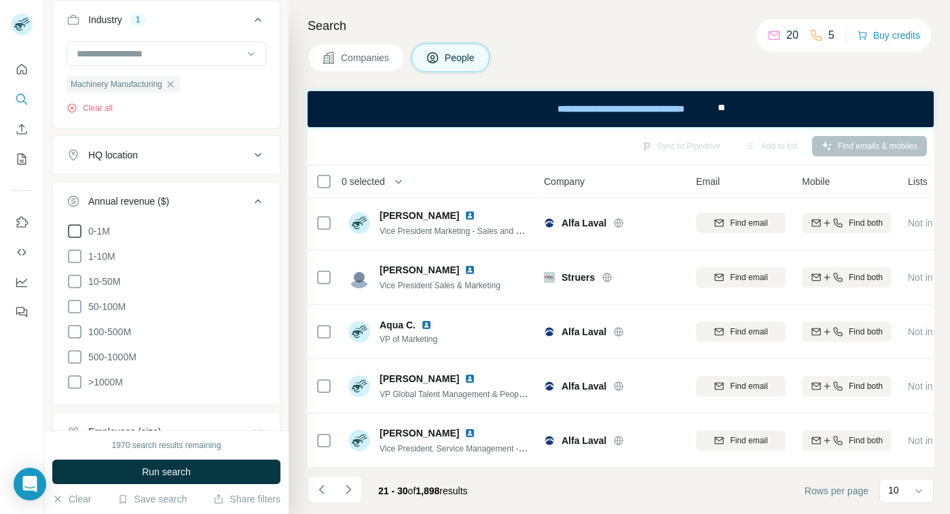
click at [107, 232] on span "0-1M" at bounding box center [96, 231] width 27 height 14
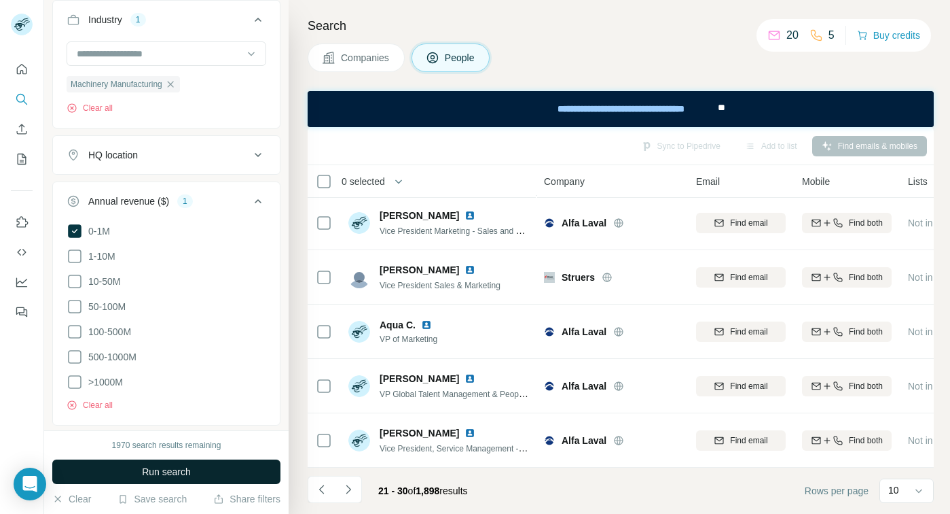
click at [183, 464] on button "Run search" at bounding box center [166, 471] width 228 height 24
